Goal: Information Seeking & Learning: Learn about a topic

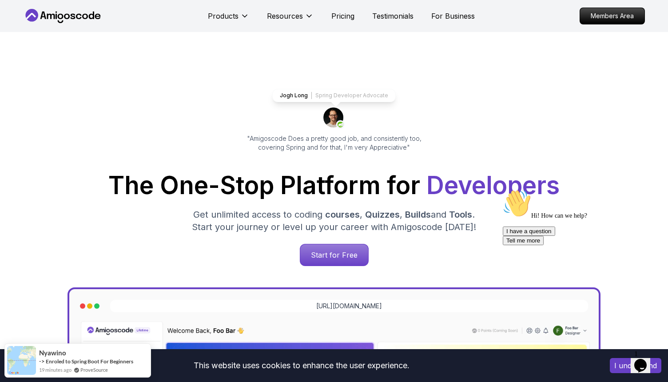
click at [647, 359] on icon "Opens Chat This icon Opens the chat window." at bounding box center [641, 366] width 14 height 14
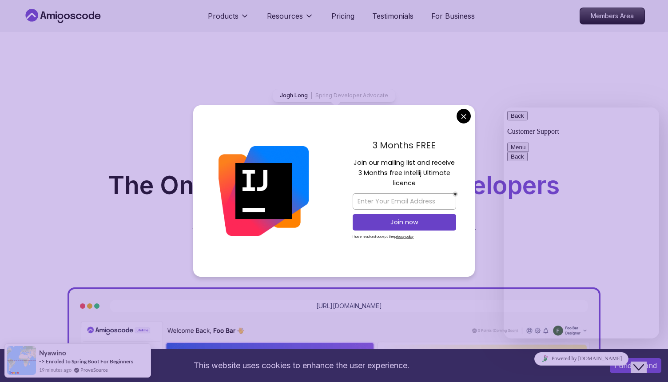
click at [627, 121] on div "Back Customer Support" at bounding box center [581, 123] width 148 height 24
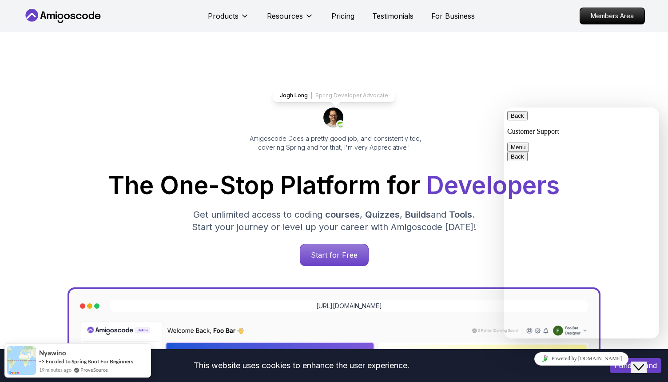
click at [542, 86] on div "Jogh Long Spring Developer Advocate "Amigoscode Does a pretty good job, and con…" at bounding box center [334, 363] width 622 height 662
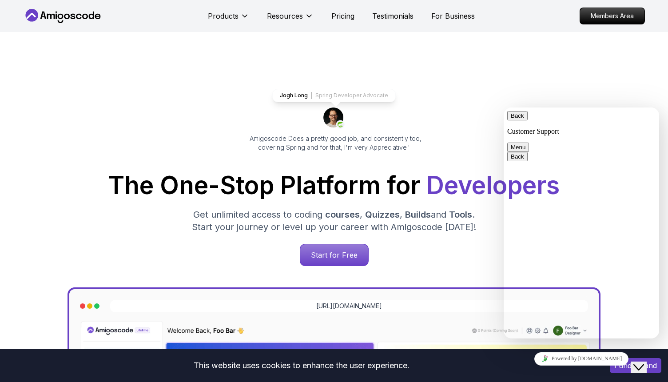
click at [524, 119] on span "Back" at bounding box center [524, 115] width 0 height 7
click at [602, 104] on div "Jogh Long Spring Developer Advocate "Amigoscode Does a pretty good job, and con…" at bounding box center [334, 363] width 622 height 662
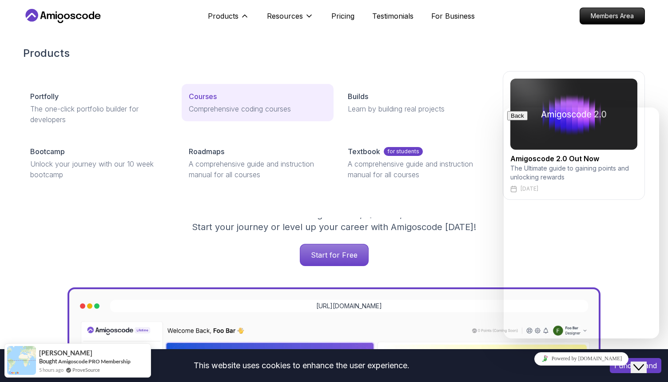
click at [218, 111] on p "Comprehensive coding courses" at bounding box center [257, 109] width 137 height 11
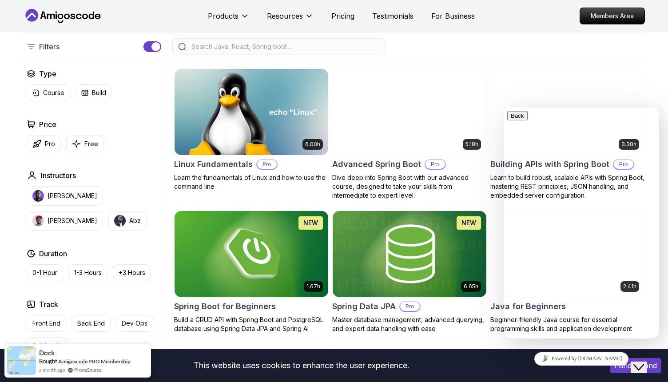
scroll to position [213, 0]
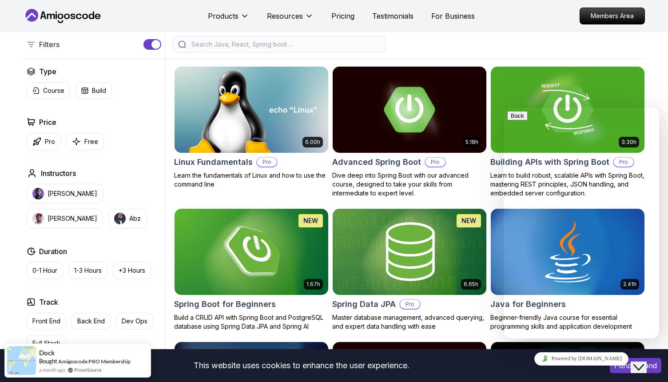
click at [642, 364] on icon "$i18n('chat', 'chat_widget')" at bounding box center [639, 367] width 11 height 6
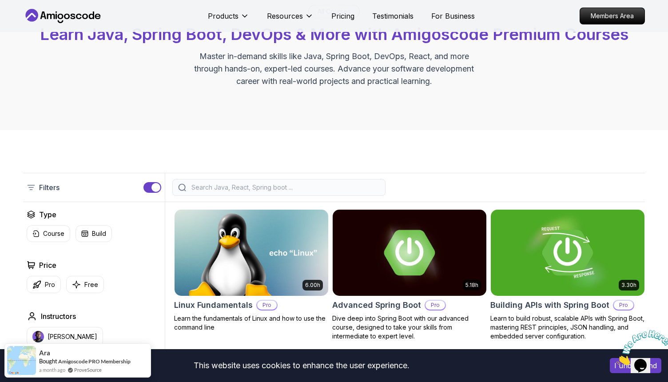
scroll to position [0, 0]
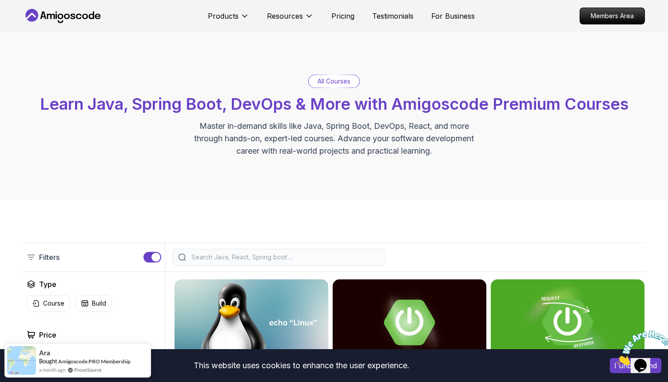
click at [333, 81] on p "All Courses" at bounding box center [334, 81] width 33 height 9
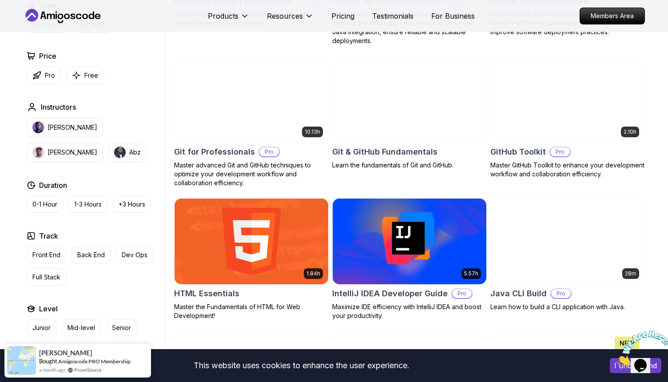
scroll to position [862, 0]
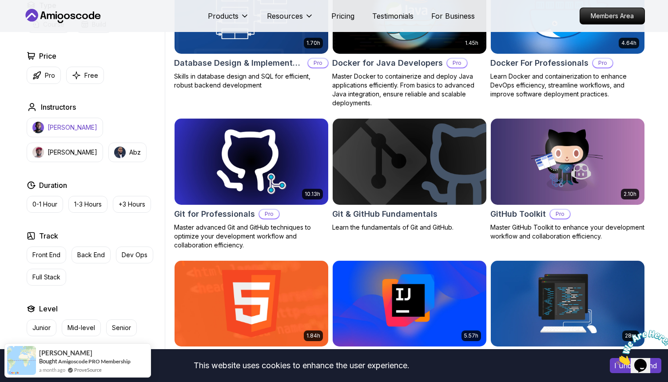
click at [51, 128] on p "[PERSON_NAME]" at bounding box center [73, 127] width 50 height 9
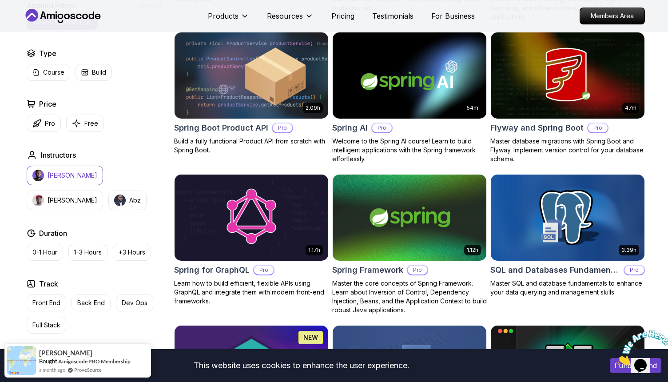
scroll to position [1941, 0]
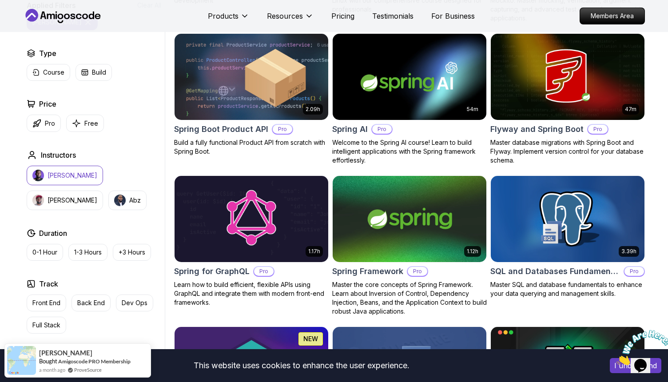
click at [379, 265] on h2 "Spring Framework" at bounding box center [367, 271] width 71 height 12
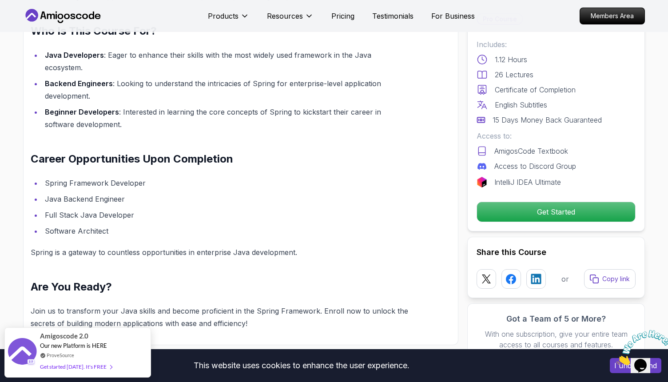
scroll to position [689, 0]
